Goal: Communication & Community: Answer question/provide support

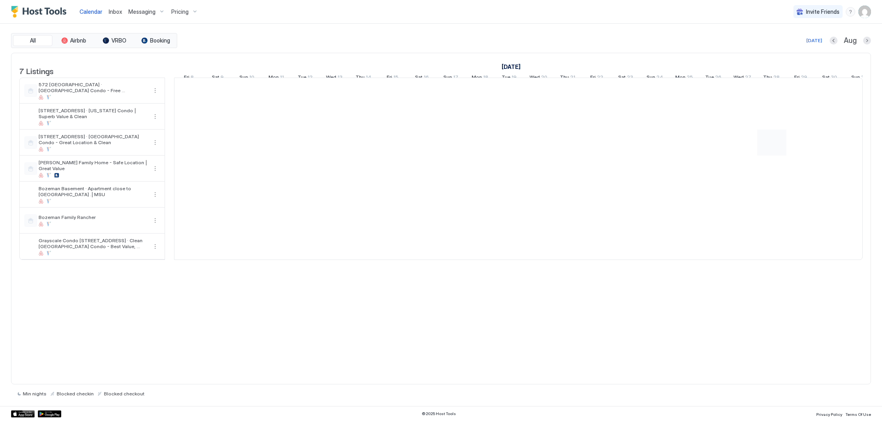
scroll to position [0, 437]
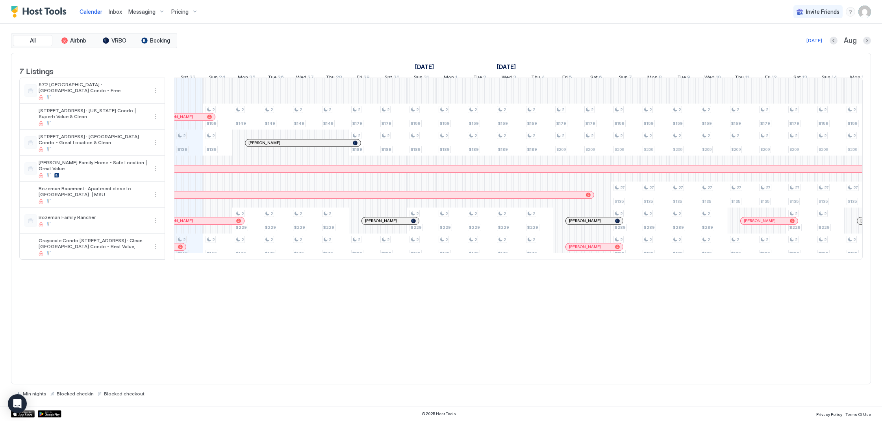
click at [116, 11] on span "Inbox" at bounding box center [115, 11] width 13 height 7
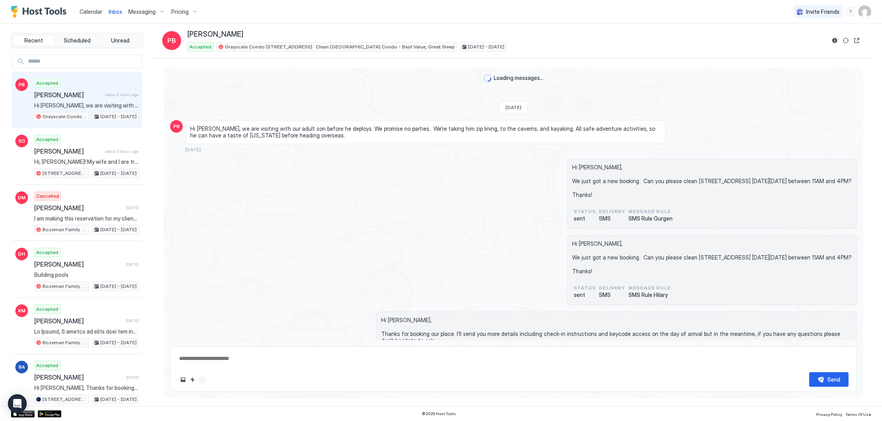
scroll to position [782, 0]
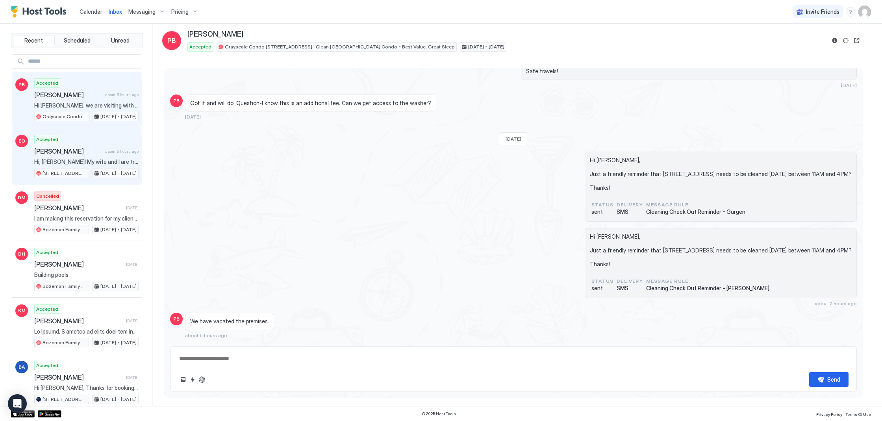
click at [82, 148] on span "[PERSON_NAME]" at bounding box center [68, 151] width 68 height 8
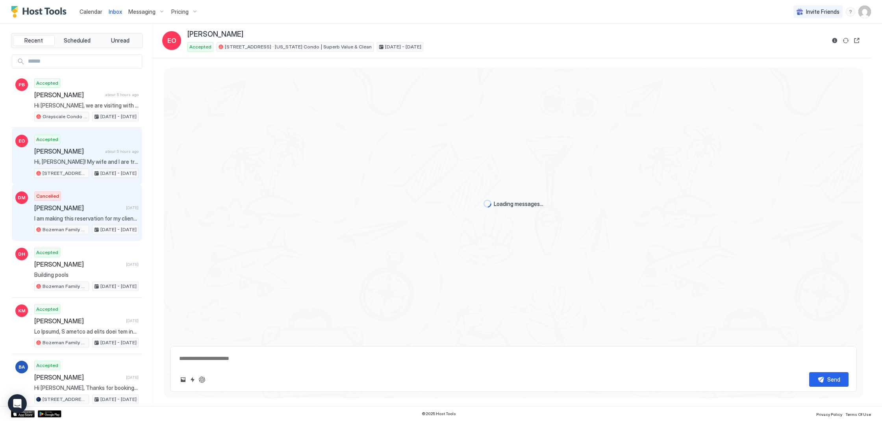
scroll to position [358, 0]
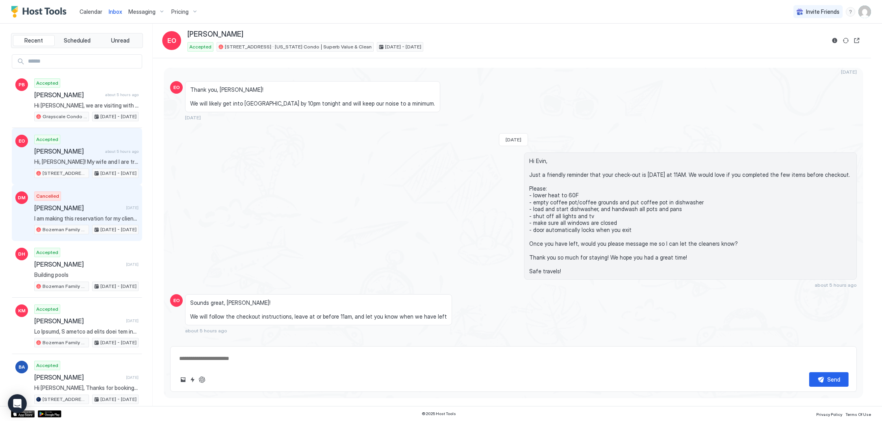
click at [95, 189] on div "DM Cancelled [PERSON_NAME] [DATE] I am making this reservation for my client wh…" at bounding box center [77, 213] width 130 height 57
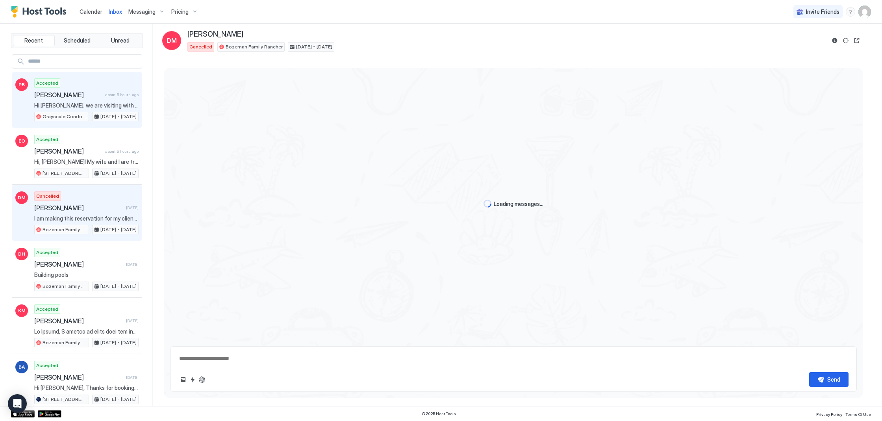
click at [78, 93] on span "[PERSON_NAME]" at bounding box center [68, 95] width 68 height 8
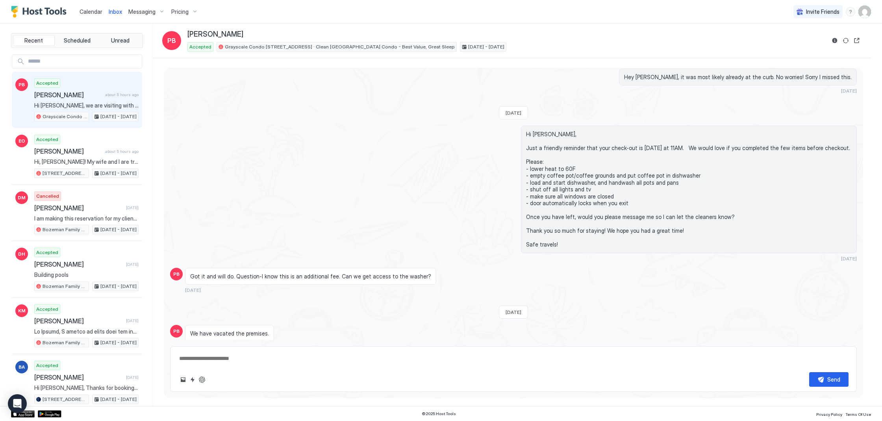
scroll to position [782, 0]
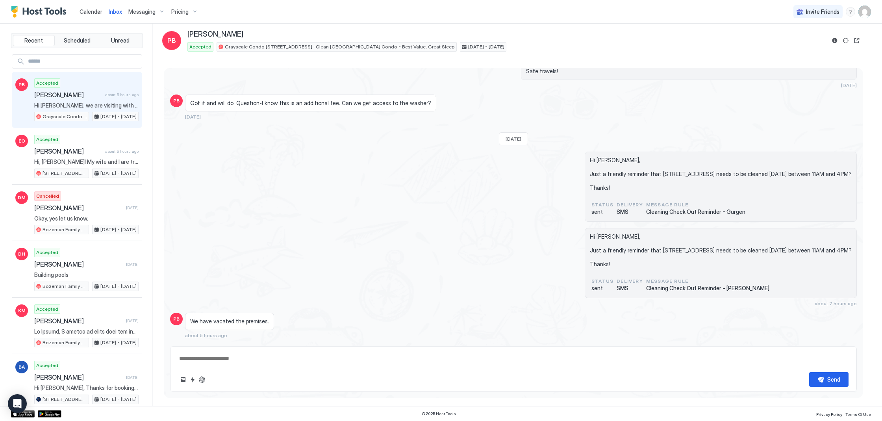
type textarea "*"
